Goal: Find contact information: Find contact information

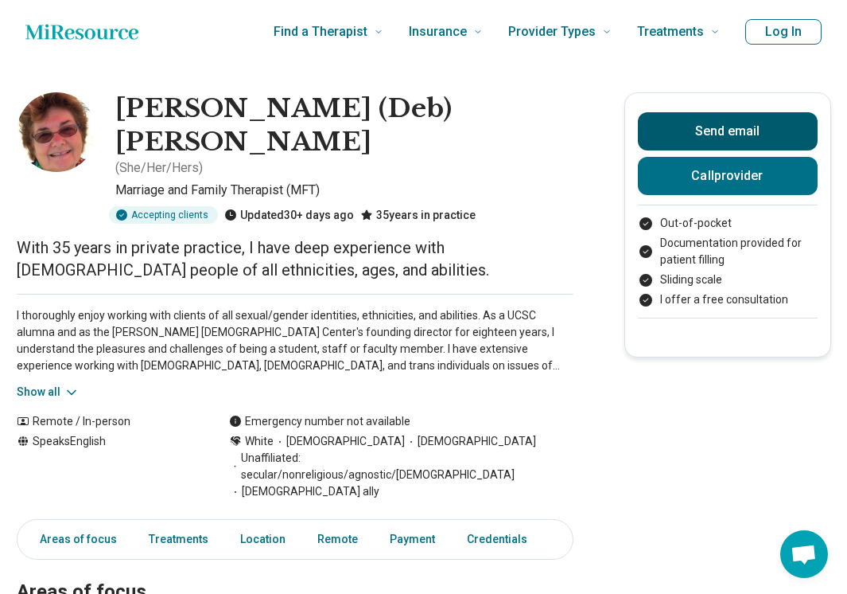
click at [695, 134] on button "Send email" at bounding box center [728, 131] width 180 height 38
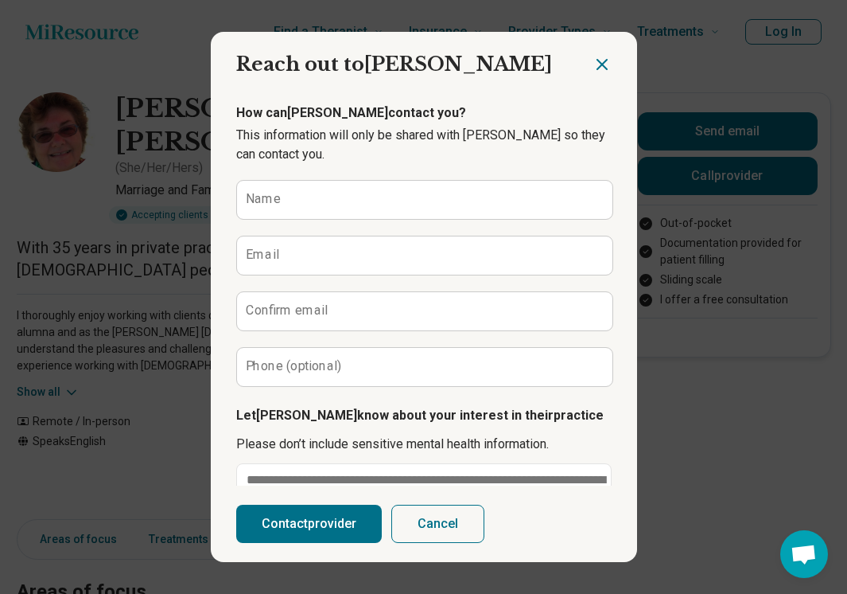
click at [597, 37] on div at bounding box center [615, 58] width 45 height 53
click at [604, 64] on icon "Close dialog" at bounding box center [602, 64] width 19 height 19
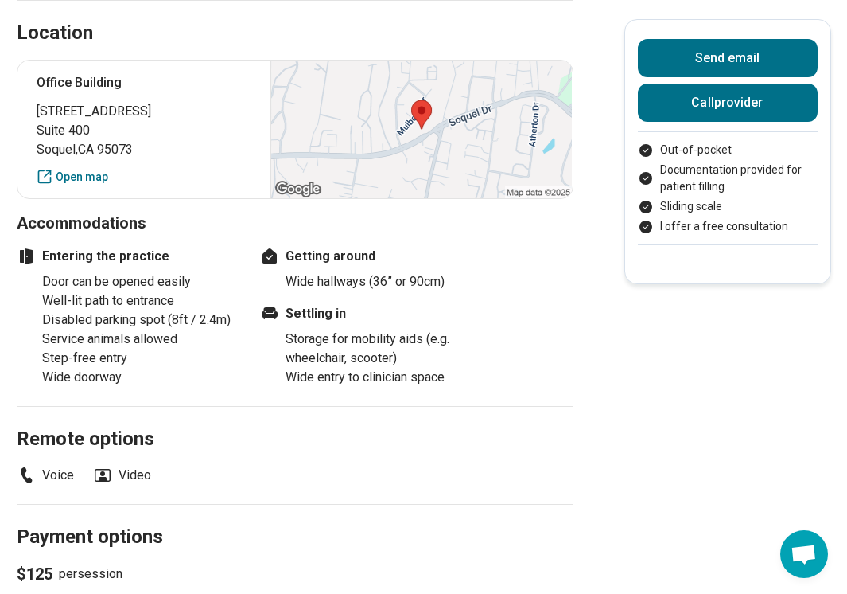
scroll to position [905, 0]
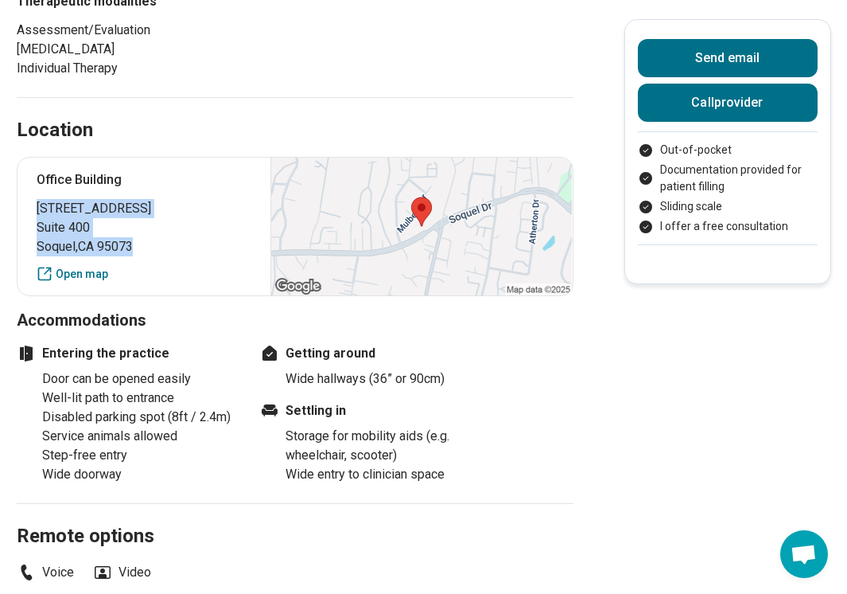
drag, startPoint x: 141, startPoint y: 176, endPoint x: 33, endPoint y: 140, distance: 114.0
click at [33, 157] on div "Office Building [STREET_ADDRESS] Open map" at bounding box center [295, 226] width 557 height 139
copy p "[STREET_ADDRESS]"
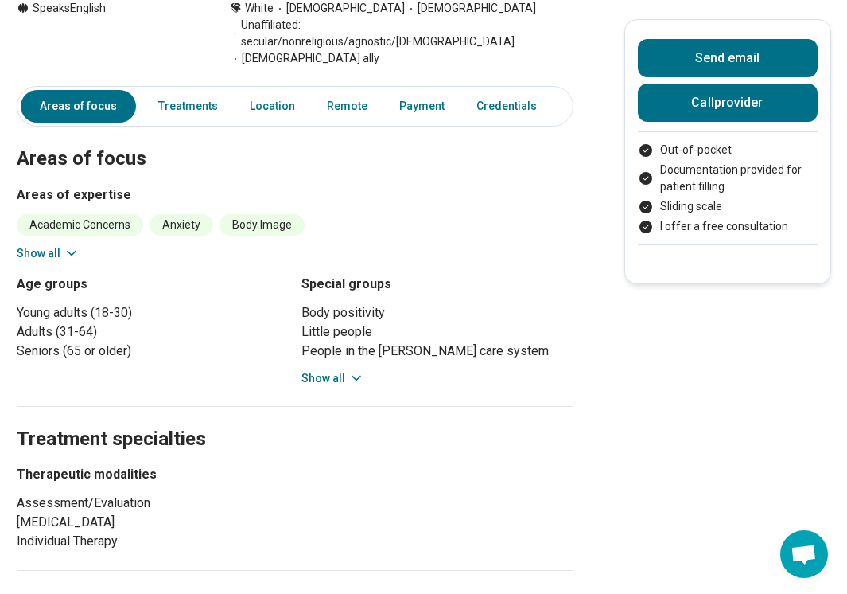
scroll to position [0, 0]
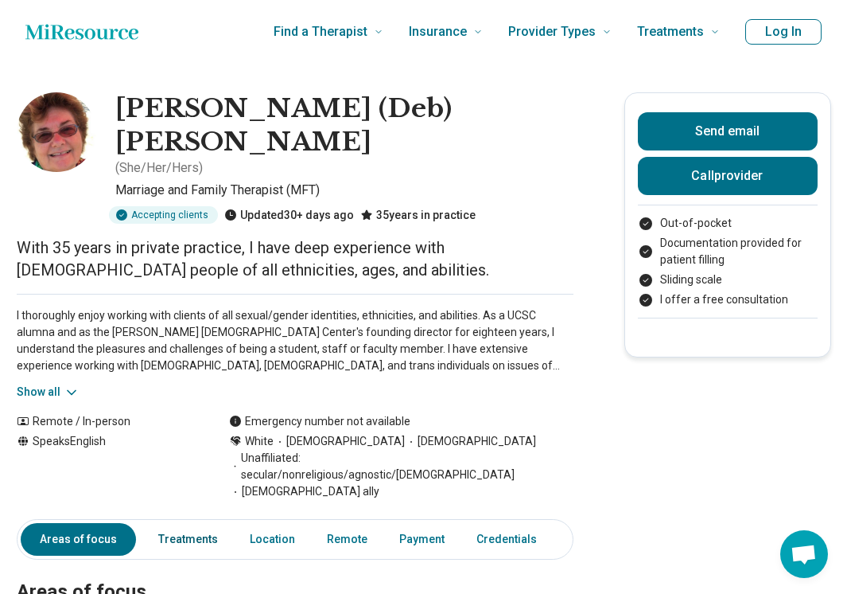
click at [189, 523] on link "Treatments" at bounding box center [188, 539] width 79 height 33
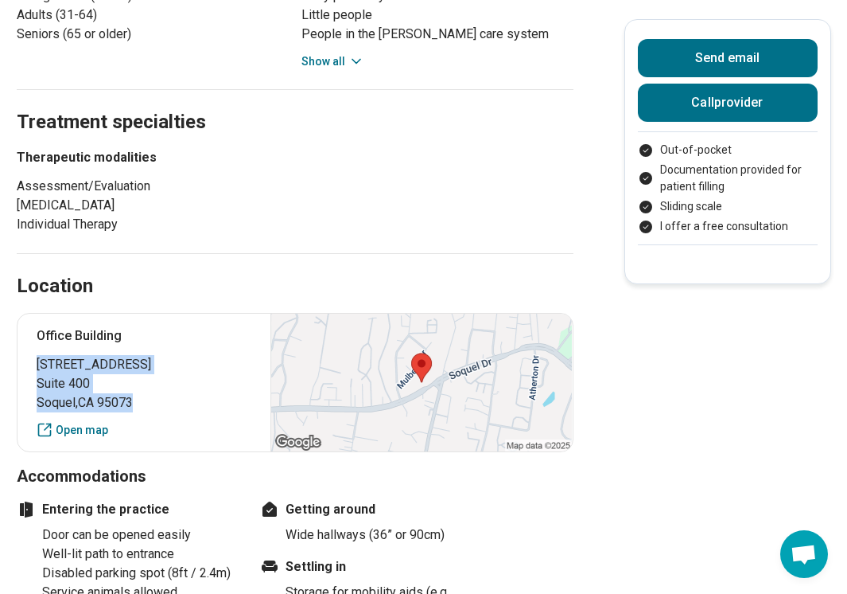
scroll to position [751, 0]
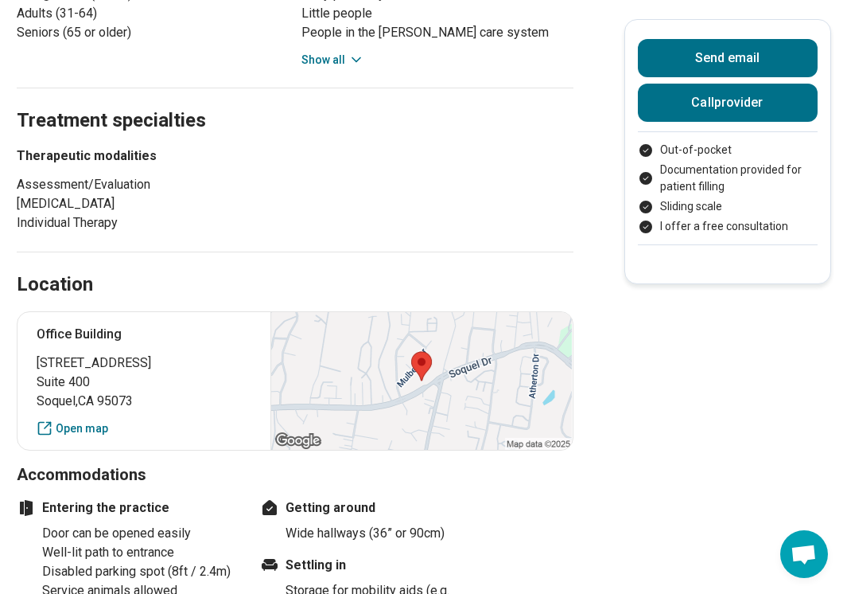
click at [266, 146] on div "Therapeutic modalities Assessment/Evaluation [MEDICAL_DATA] Individual Therapy" at bounding box center [295, 189] width 557 height 86
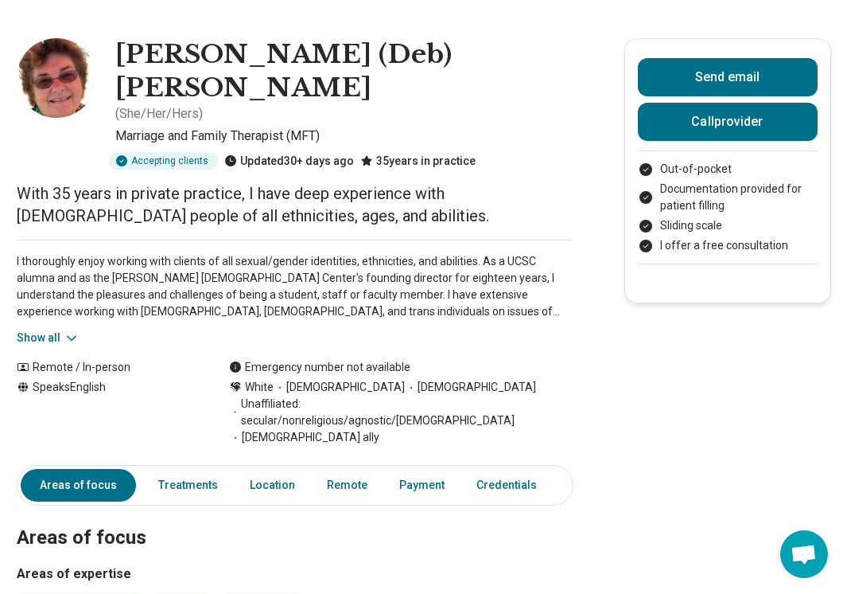
scroll to position [263, 0]
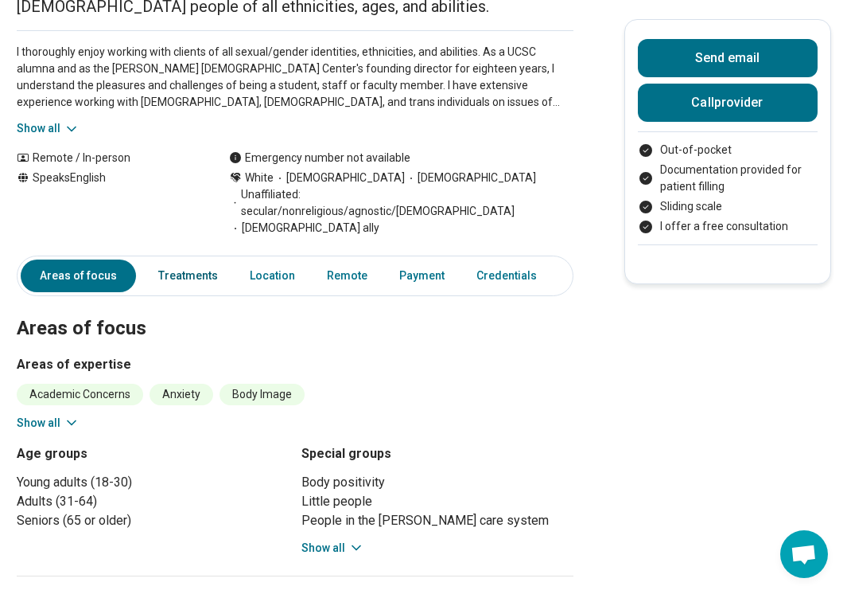
click at [212, 259] on link "Treatments" at bounding box center [188, 275] width 79 height 33
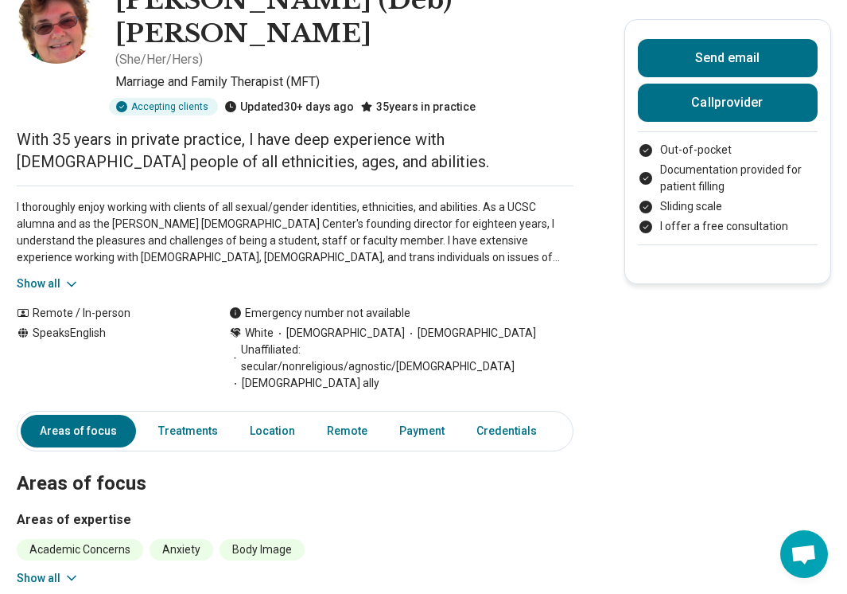
scroll to position [0, 0]
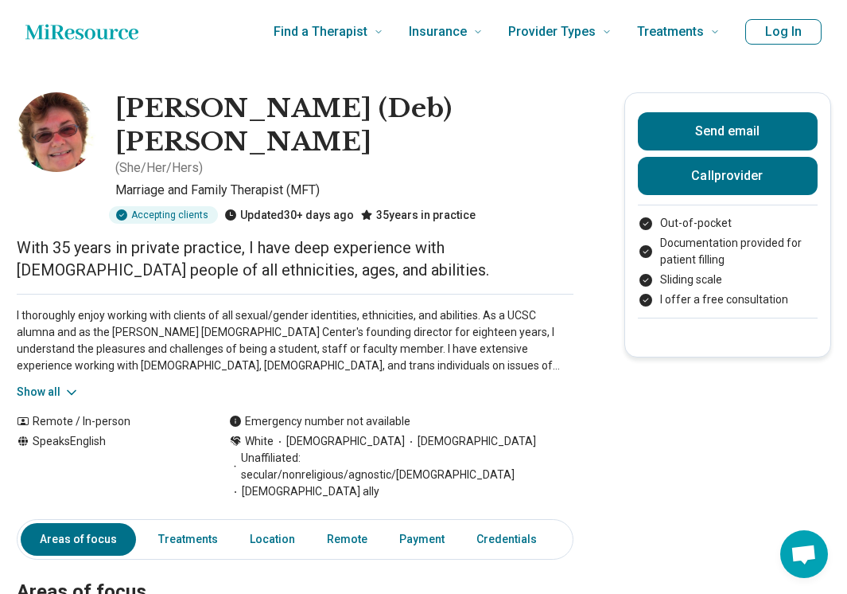
click at [77, 384] on icon at bounding box center [72, 392] width 16 height 16
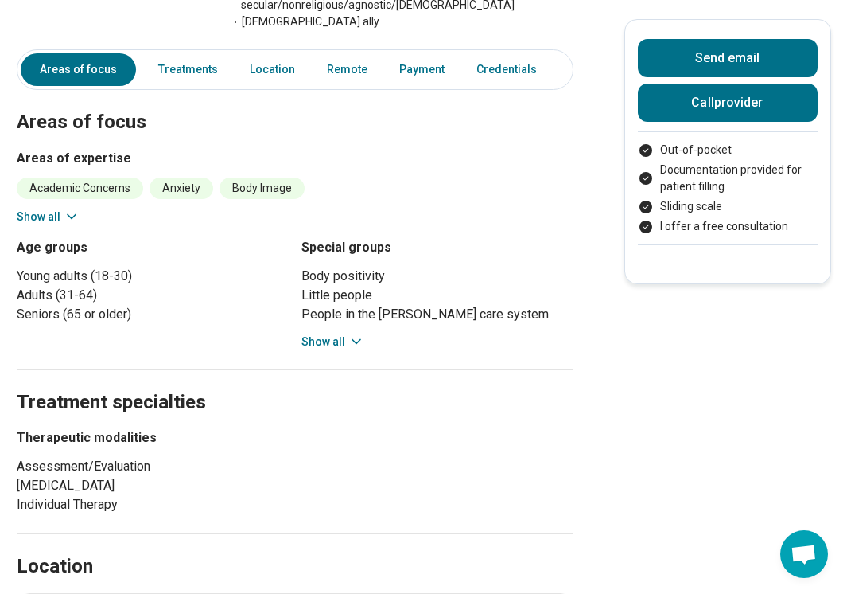
scroll to position [573, 0]
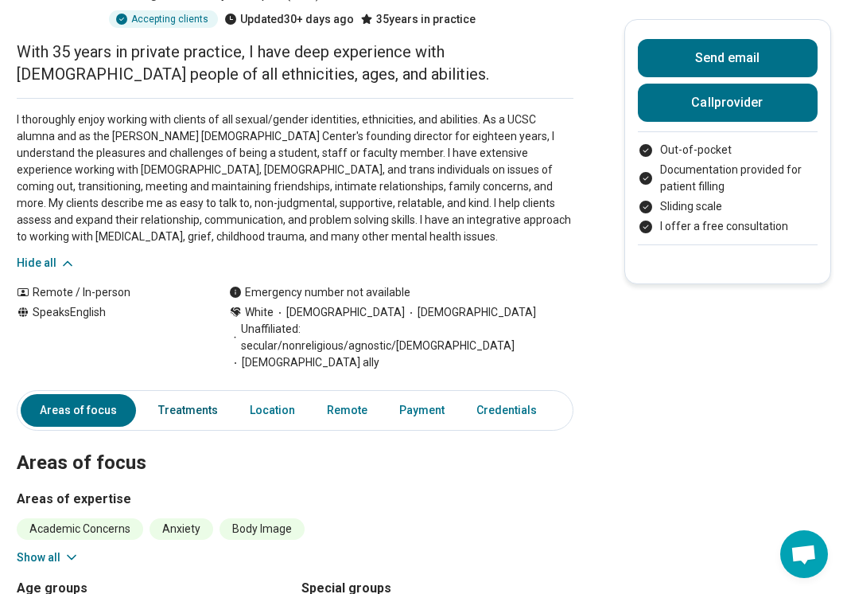
click at [185, 394] on link "Treatments" at bounding box center [188, 410] width 79 height 33
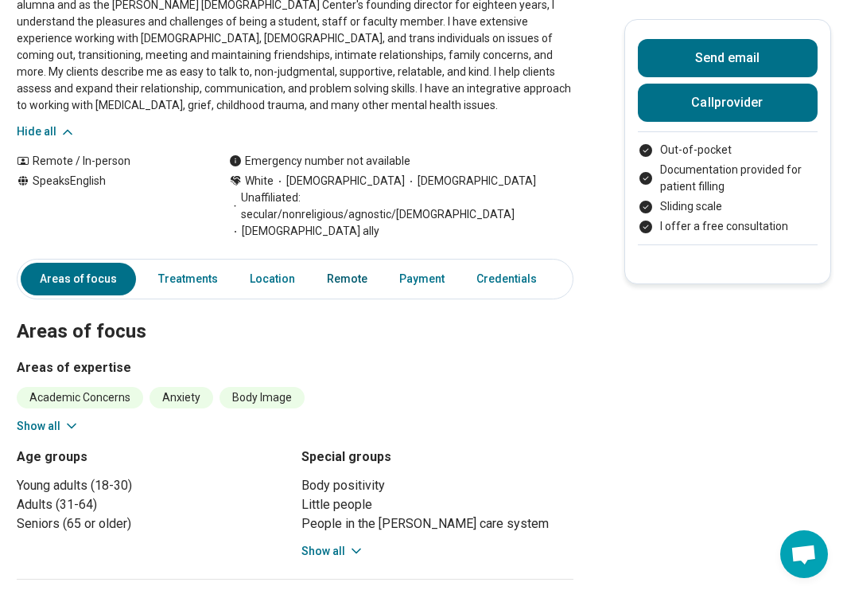
click at [353, 263] on link "Remote" at bounding box center [347, 279] width 60 height 33
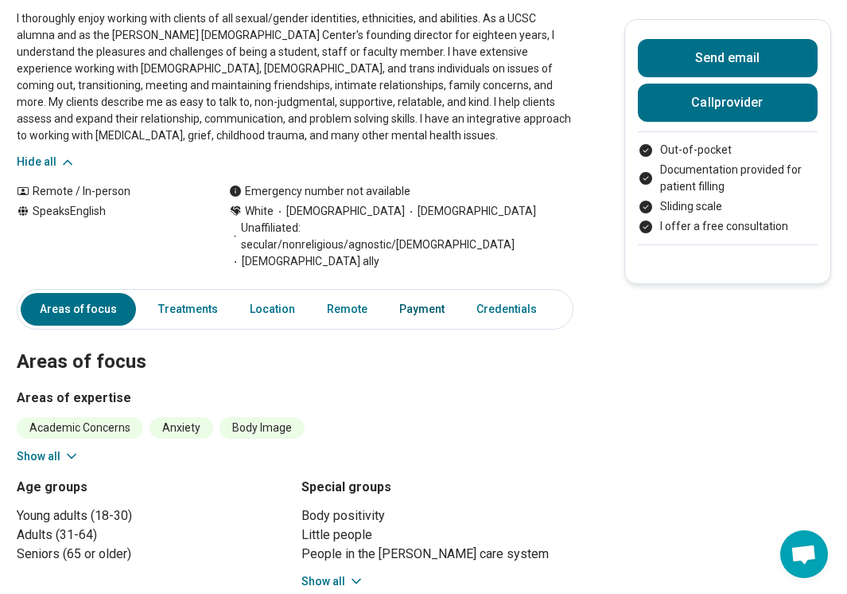
click at [408, 293] on link "Payment" at bounding box center [422, 309] width 64 height 33
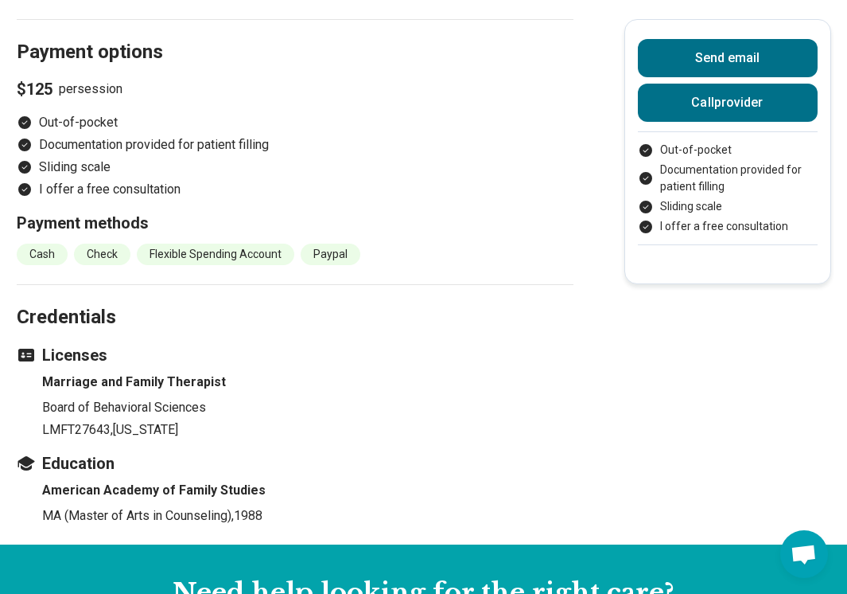
scroll to position [1563, 0]
